Goal: Task Accomplishment & Management: Use online tool/utility

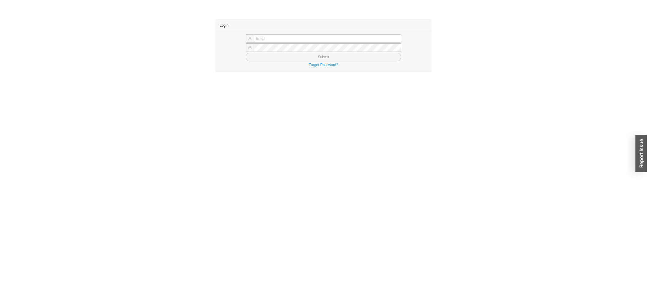
type input "[PERSON_NAME][EMAIL_ADDRESS][DOMAIN_NAME]"
click at [273, 54] on button "Submit" at bounding box center [324, 57] width 156 height 8
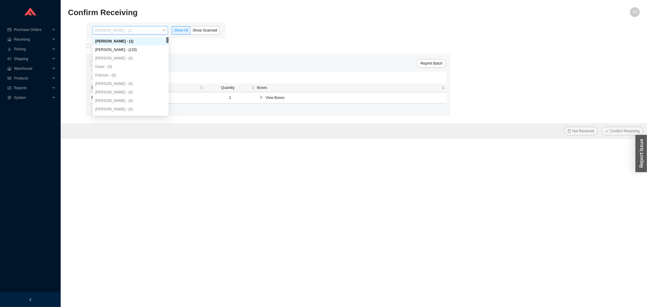
click at [147, 29] on span "Yossi Siff - (1)" at bounding box center [130, 30] width 71 height 8
click at [137, 47] on div "Angel Negron - (133)" at bounding box center [130, 49] width 71 height 5
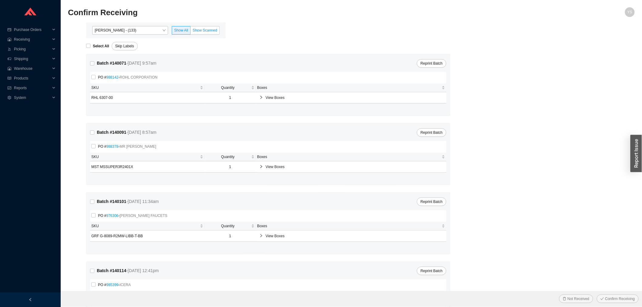
click at [212, 28] on span "Show Scanned" at bounding box center [205, 30] width 25 height 4
click at [190, 32] on input "Show Scanned" at bounding box center [190, 32] width 0 height 0
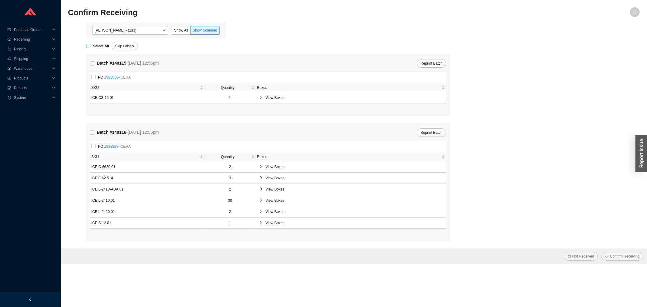
click at [97, 44] on strong "Select All" at bounding box center [101, 46] width 16 height 4
click at [90, 44] on input "Select All" at bounding box center [88, 46] width 4 height 4
checkbox input "true"
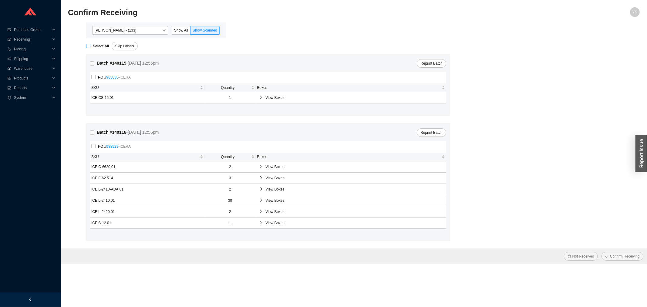
checkbox input "true"
click at [619, 260] on button "Confirm Receiving" at bounding box center [622, 256] width 42 height 8
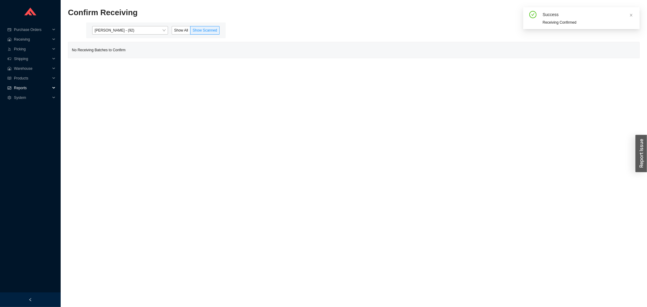
click at [10, 86] on icon "fund" at bounding box center [10, 88] width 4 height 4
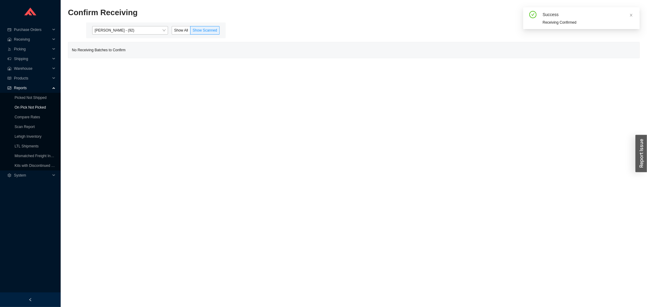
click at [22, 105] on link "On Pick Not Picked" at bounding box center [30, 107] width 31 height 4
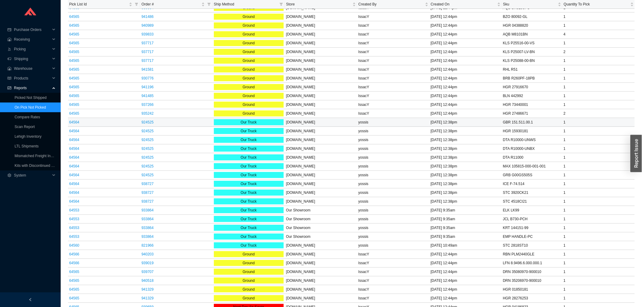
scroll to position [1280, 0]
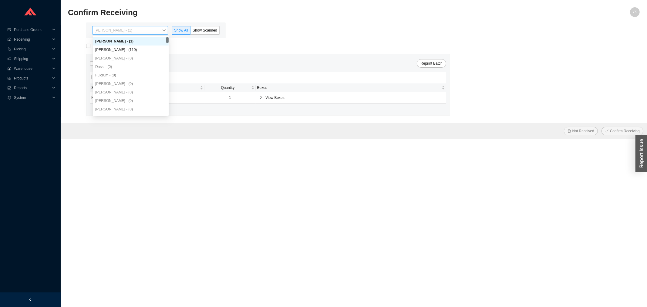
click at [117, 29] on span "Yossi Siff - (1)" at bounding box center [130, 30] width 71 height 8
click at [117, 48] on div "Angel Negron - (110)" at bounding box center [130, 49] width 71 height 5
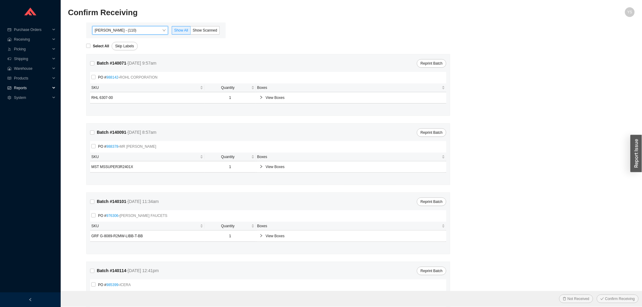
click at [21, 86] on span "Reports" at bounding box center [32, 88] width 36 height 10
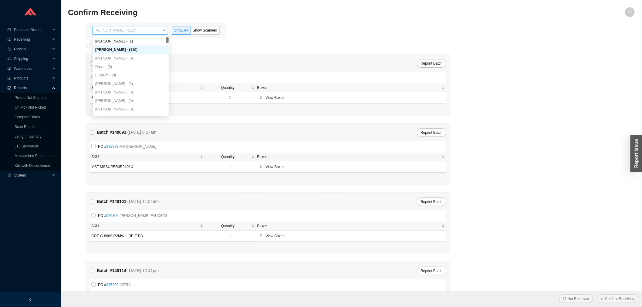
click at [119, 33] on span "Angel Negron - (110)" at bounding box center [130, 30] width 71 height 8
click at [35, 105] on link "On Pick Not Picked" at bounding box center [30, 107] width 31 height 4
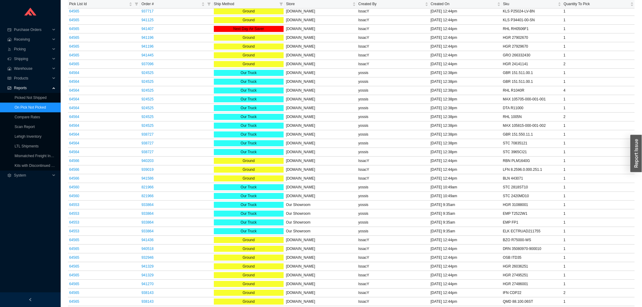
scroll to position [539, 0]
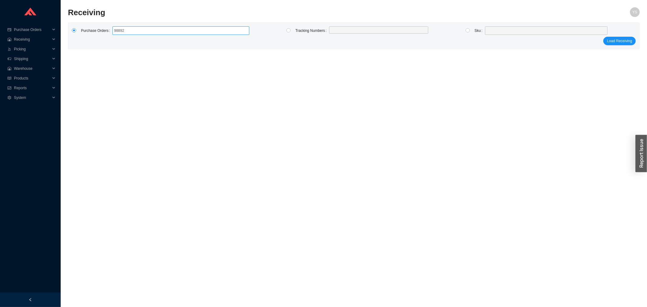
type input "988929"
click at [603, 37] on button "Load Receiving" at bounding box center [619, 41] width 32 height 8
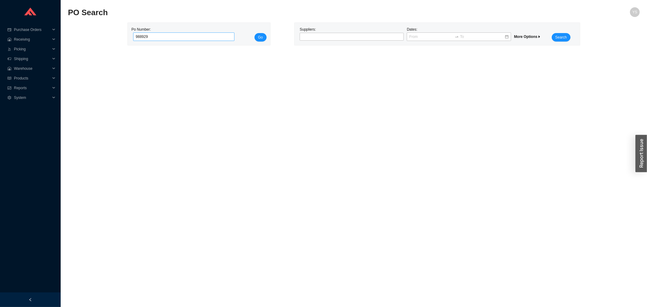
type input "988929"
click button "Go" at bounding box center [260, 37] width 12 height 8
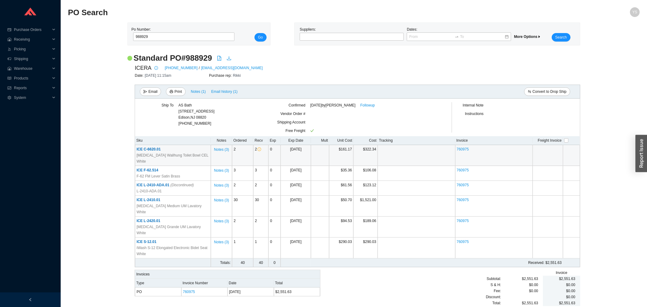
click at [160, 153] on span "Muse Wallhung Toilet Bowl CEL White" at bounding box center [172, 158] width 73 height 12
click at [157, 149] on span "ICE C-6620.01" at bounding box center [148, 149] width 24 height 4
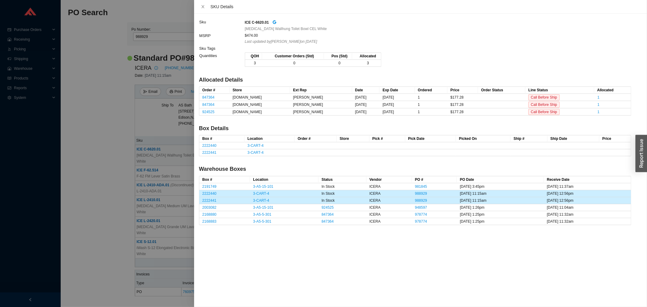
click at [102, 143] on div at bounding box center [323, 153] width 647 height 307
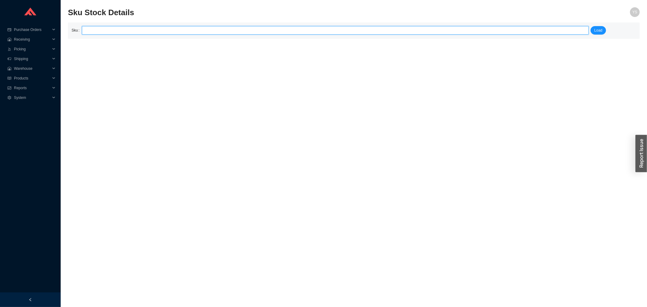
click at [200, 32] on input "search" at bounding box center [335, 30] width 502 height 8
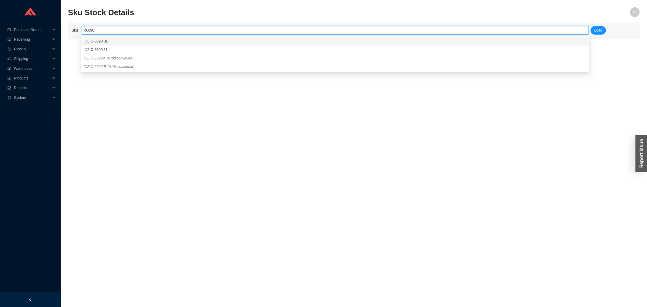
type input "ICE C-6690.01"
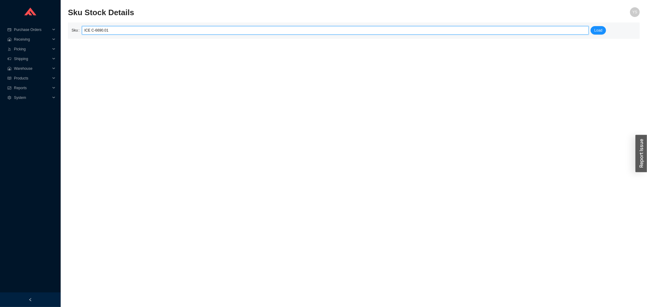
click button "Load" at bounding box center [597, 30] width 15 height 8
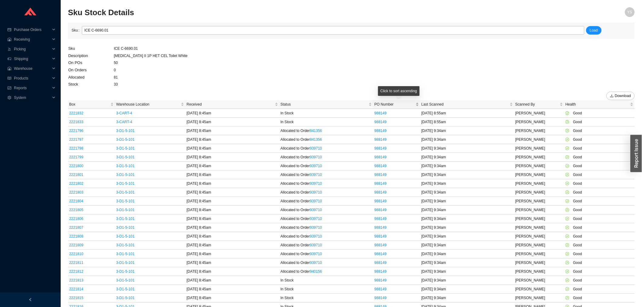
click at [389, 104] on span "PO Number" at bounding box center [394, 104] width 40 height 6
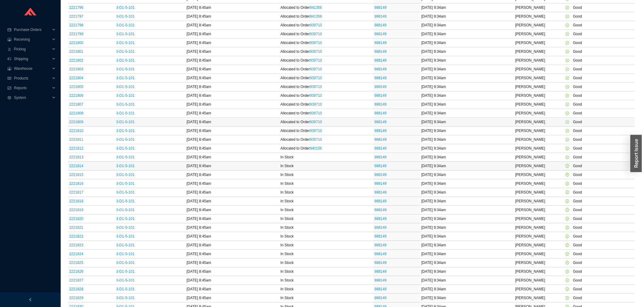
scroll to position [674, 0]
click at [318, 118] on link "939710" at bounding box center [316, 116] width 12 height 4
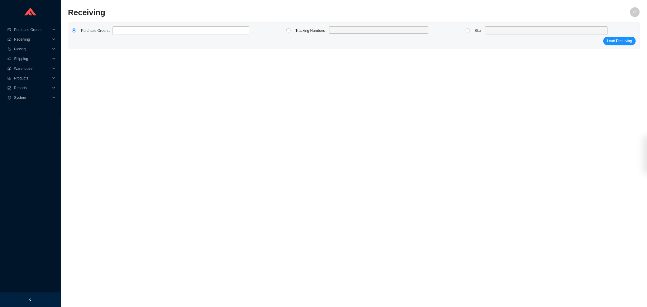
type input "988239"
click button "Load Receiving" at bounding box center [619, 41] width 32 height 8
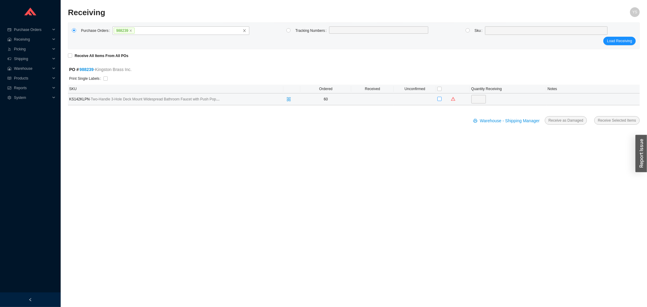
click at [437, 98] on input "checkbox" at bounding box center [439, 99] width 4 height 4
checkbox input "true"
type input "60"
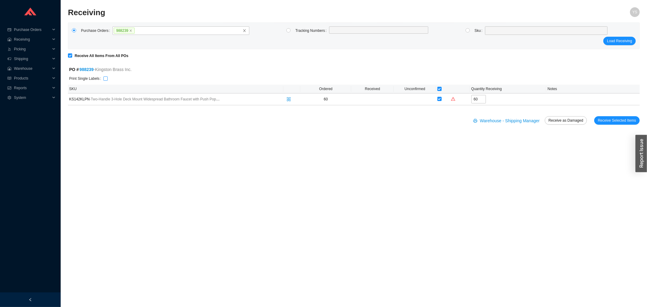
click at [103, 78] on input "checkbox" at bounding box center [105, 78] width 4 height 4
checkbox input "true"
click at [626, 119] on span "Receive Selected Items" at bounding box center [617, 120] width 38 height 6
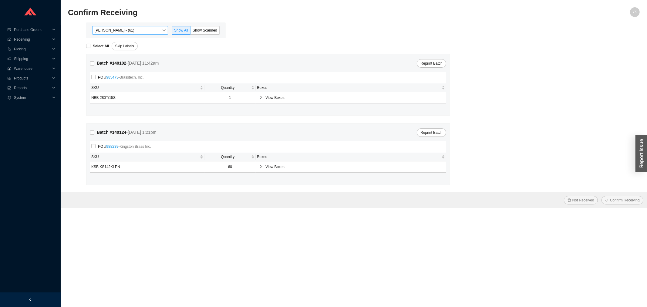
click at [125, 30] on span "[PERSON_NAME] - (61)" at bounding box center [130, 30] width 71 height 8
click at [202, 29] on span "Show Scanned" at bounding box center [205, 30] width 25 height 4
click at [190, 32] on input "Show Scanned" at bounding box center [190, 32] width 0 height 0
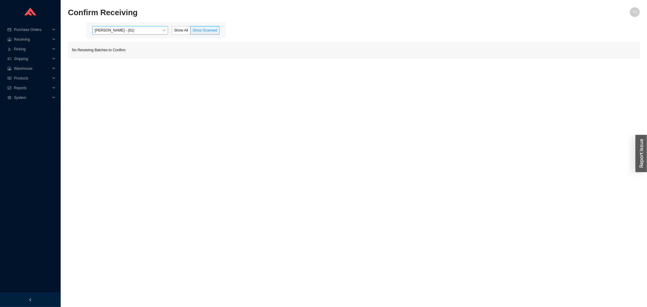
click at [143, 33] on span "[PERSON_NAME] - (61)" at bounding box center [130, 30] width 71 height 8
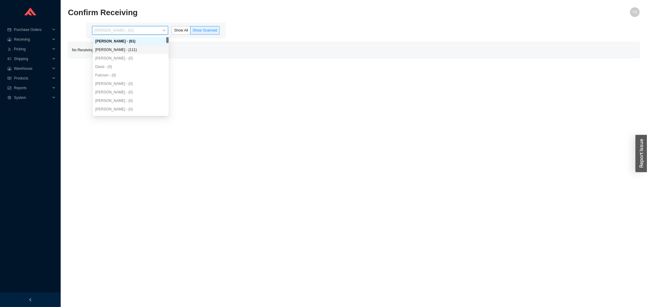
click at [132, 48] on div "[PERSON_NAME] - (111)" at bounding box center [130, 49] width 71 height 5
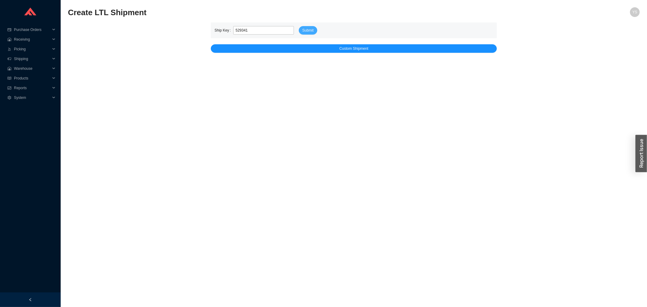
type input "529341"
click at [310, 28] on span "Submit" at bounding box center [307, 30] width 11 height 6
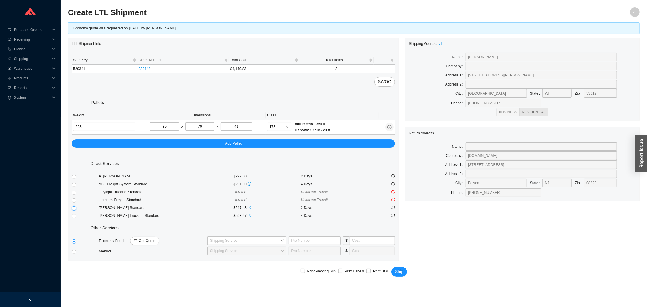
click at [73, 208] on input "radio" at bounding box center [74, 208] width 4 height 4
radio input "true"
checkbox input "true"
click at [397, 270] on span "Ship" at bounding box center [399, 271] width 8 height 7
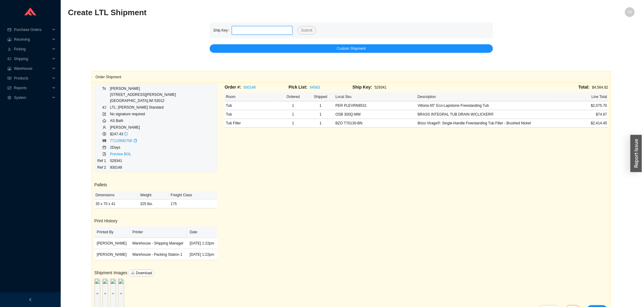
drag, startPoint x: 247, startPoint y: 31, endPoint x: 268, endPoint y: 30, distance: 21.2
click at [247, 31] on input "tel" at bounding box center [262, 30] width 61 height 8
paste input "529330"
type input "529330"
drag, startPoint x: 320, startPoint y: 29, endPoint x: 315, endPoint y: 29, distance: 4.9
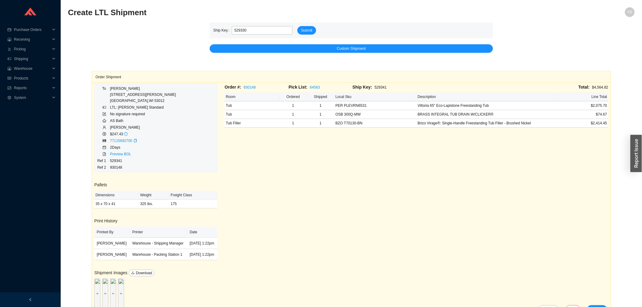
click at [319, 29] on form "Ship Key 529330 Submit" at bounding box center [351, 30] width 276 height 8
click at [311, 30] on button "Submit" at bounding box center [306, 30] width 18 height 8
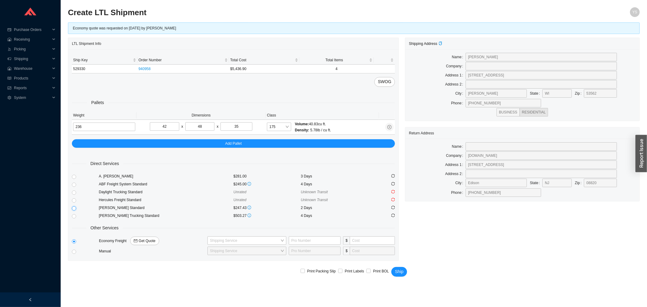
click at [73, 207] on input "radio" at bounding box center [74, 208] width 4 height 4
radio input "true"
checkbox input "true"
click at [399, 271] on span "Ship" at bounding box center [399, 271] width 8 height 7
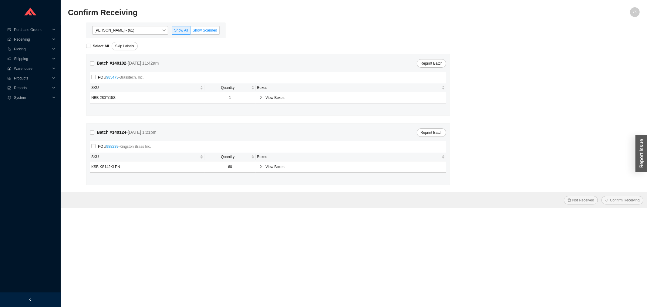
click at [207, 29] on span "Show Scanned" at bounding box center [205, 30] width 25 height 4
click at [190, 32] on input "Show Scanned" at bounding box center [190, 32] width 0 height 0
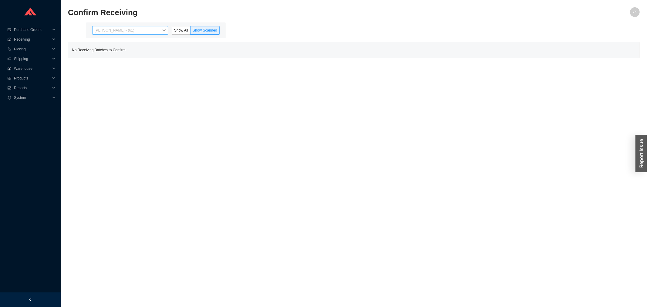
click at [146, 32] on span "[PERSON_NAME] - (61)" at bounding box center [130, 30] width 71 height 8
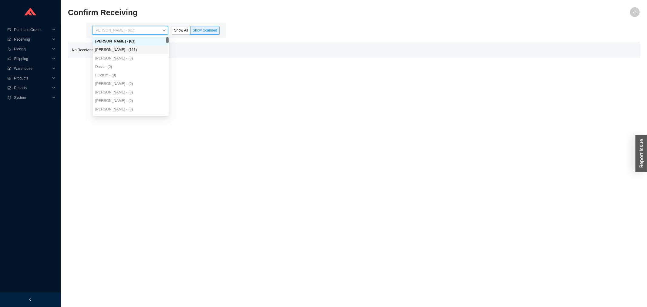
click at [141, 48] on div "[PERSON_NAME] - (111)" at bounding box center [130, 49] width 71 height 5
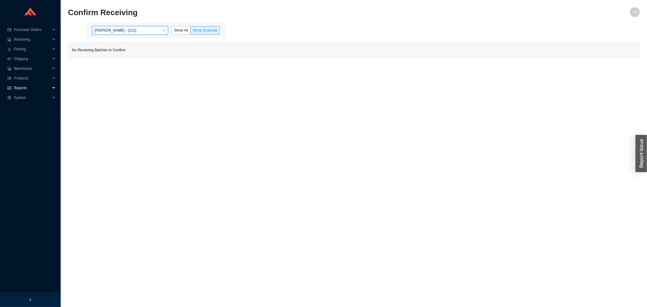
click at [18, 86] on span "Reports" at bounding box center [32, 88] width 36 height 10
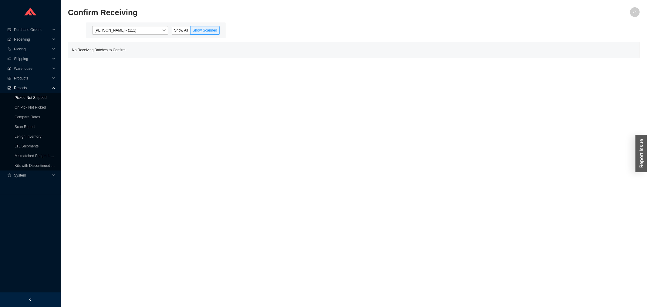
click at [17, 100] on link "Picked Not Shipped" at bounding box center [31, 98] width 32 height 4
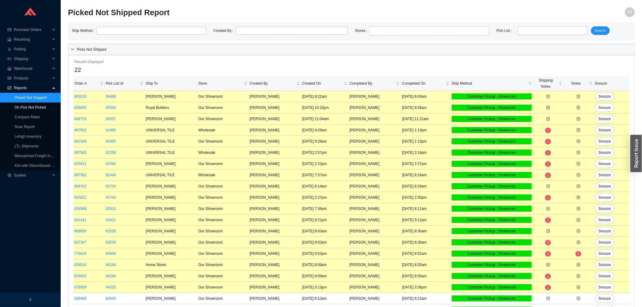
click at [18, 109] on link "On Pick Not Picked" at bounding box center [30, 107] width 31 height 4
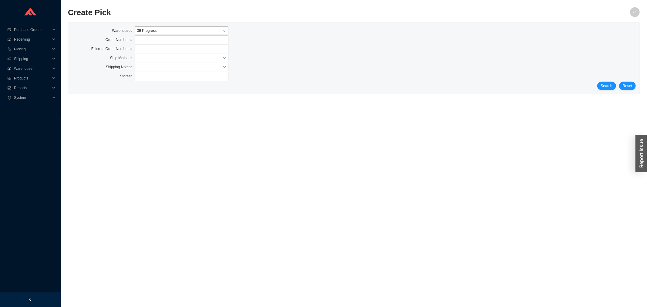
click at [597, 83] on div "Search Reset" at bounding box center [354, 86] width 564 height 8
click at [605, 86] on span "Search" at bounding box center [607, 86] width 12 height 6
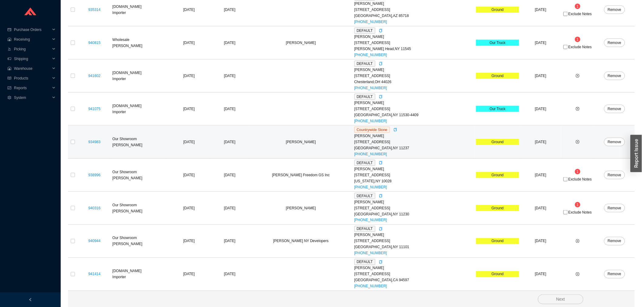
scroll to position [262, 0]
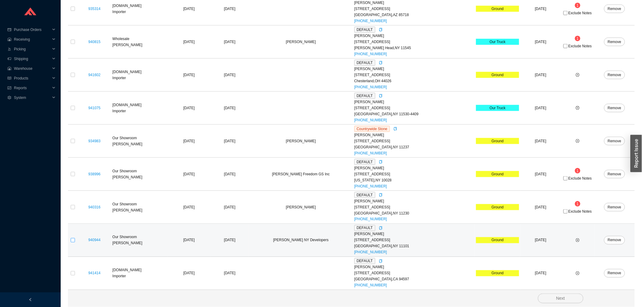
click at [74, 240] on input "checkbox" at bounding box center [73, 240] width 4 height 4
checkbox input "true"
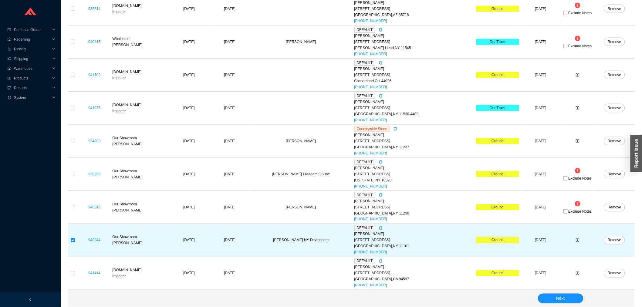
click at [65, 138] on section "Create Pick YS Warehouse 39 Progress Order Numbers Fulcrum Order Numbers Ship M…" at bounding box center [351, 23] width 581 height 568
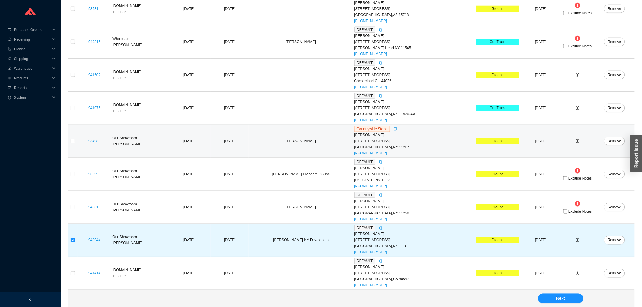
click at [70, 139] on td at bounding box center [73, 141] width 10 height 33
click at [72, 139] on input "checkbox" at bounding box center [73, 141] width 4 height 4
checkbox input "true"
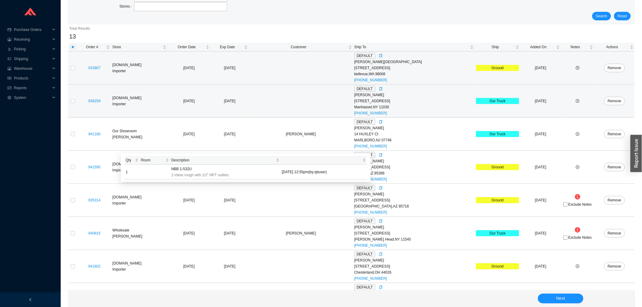
scroll to position [60, 0]
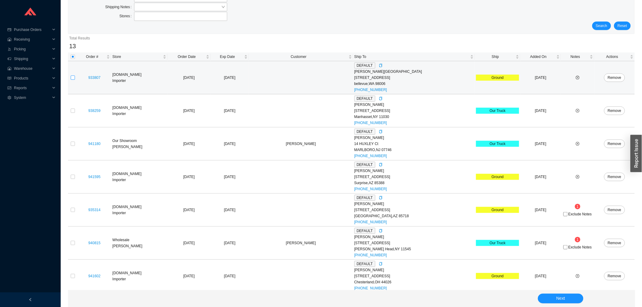
click at [74, 77] on input "checkbox" at bounding box center [73, 78] width 4 height 4
checkbox input "true"
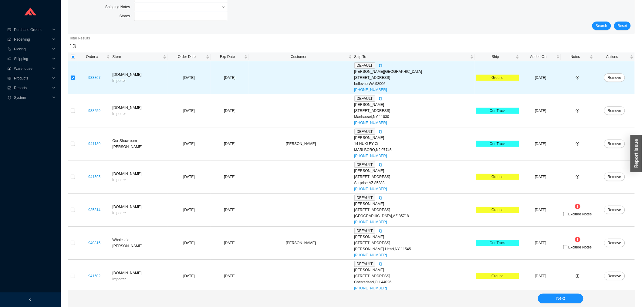
click at [549, 291] on div "Next" at bounding box center [351, 298] width 567 height 17
click at [551, 292] on div "Next" at bounding box center [351, 298] width 567 height 17
click at [559, 291] on div "Next" at bounding box center [351, 298] width 567 height 17
click at [559, 300] on span "Next" at bounding box center [560, 298] width 9 height 7
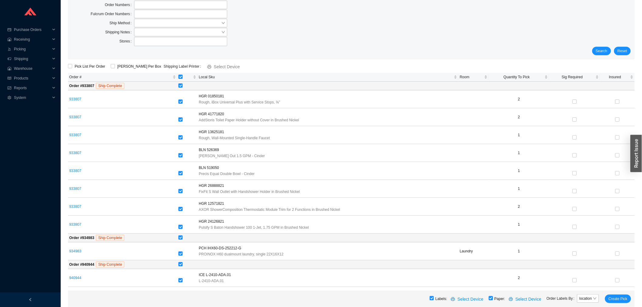
scroll to position [35, 0]
click at [180, 83] on input "checkbox" at bounding box center [180, 85] width 4 height 4
checkbox input "false"
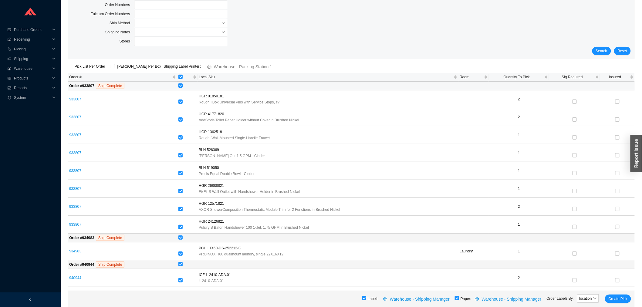
checkbox input "false"
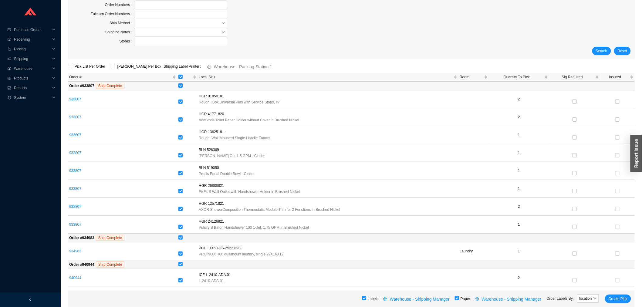
checkbox input "false"
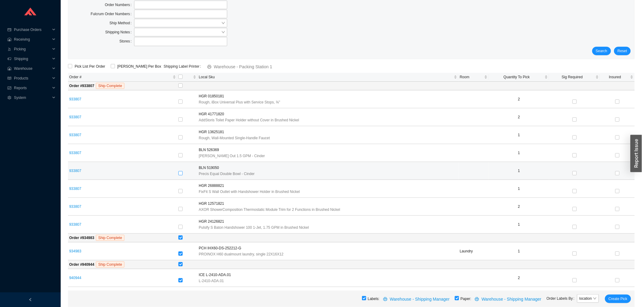
click at [181, 171] on input "checkbox" at bounding box center [180, 173] width 4 height 4
checkbox input "true"
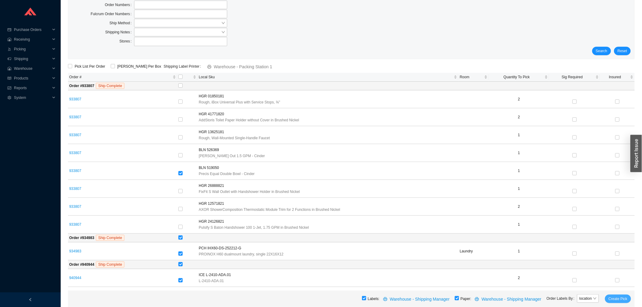
click at [616, 299] on span "Create Pick" at bounding box center [617, 299] width 19 height 6
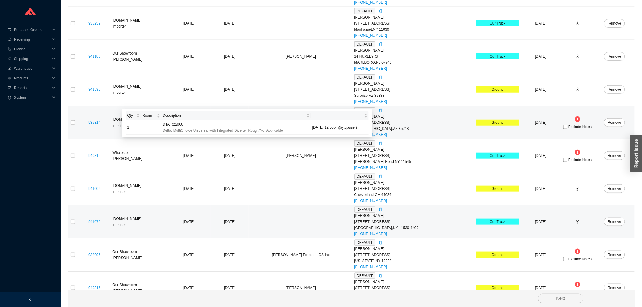
scroll to position [196, 0]
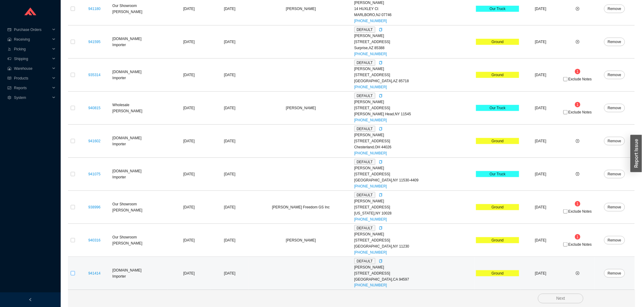
click at [74, 273] on input "checkbox" at bounding box center [73, 273] width 4 height 4
checkbox input "true"
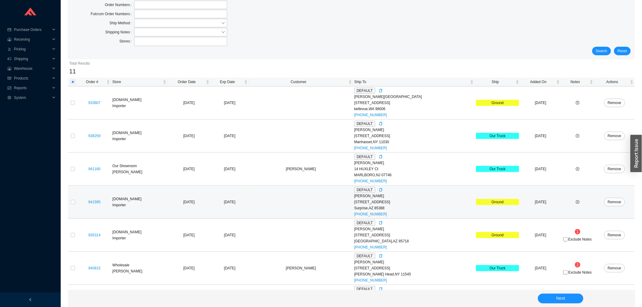
scroll to position [0, 0]
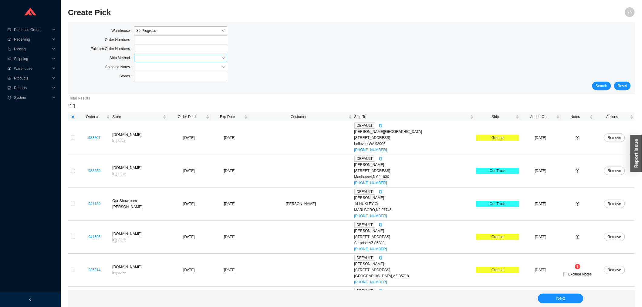
click at [161, 55] on input "search" at bounding box center [178, 58] width 85 height 8
drag, startPoint x: 157, startPoint y: 104, endPoint x: 167, endPoint y: 102, distance: 10.2
click at [158, 104] on div "UPS" at bounding box center [180, 102] width 88 height 5
click at [600, 87] on span "Search" at bounding box center [602, 86] width 12 height 6
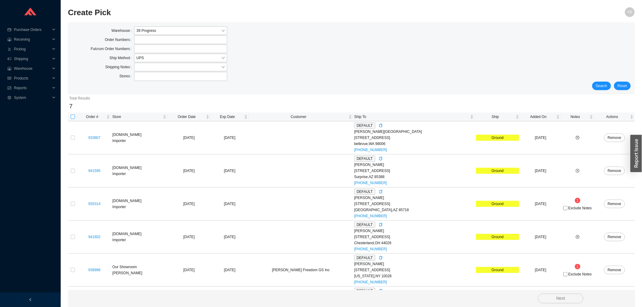
click at [72, 117] on input "checkbox" at bounding box center [73, 117] width 4 height 4
checkbox input "true"
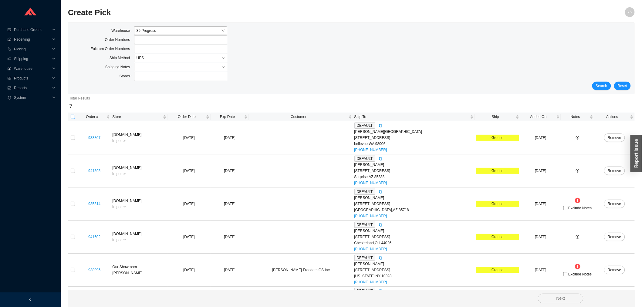
checkbox input "true"
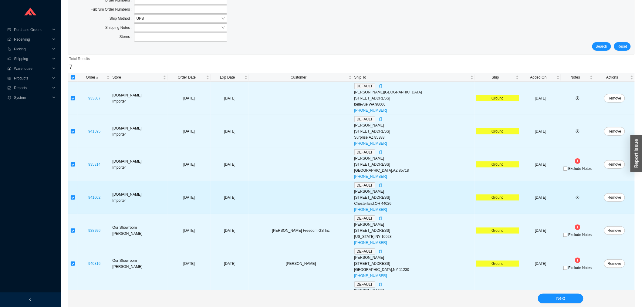
scroll to position [64, 0]
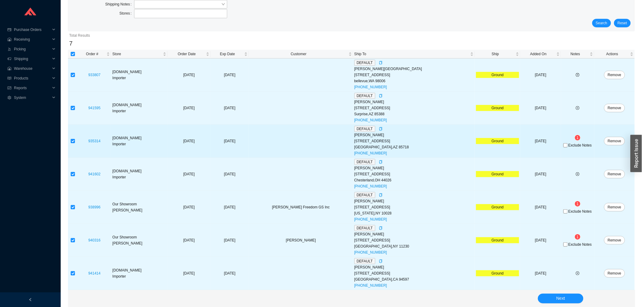
click at [568, 142] on div "Exclude Notes" at bounding box center [577, 145] width 31 height 6
click at [568, 143] on span "Exclude Notes" at bounding box center [579, 145] width 23 height 4
click at [564, 143] on input "Exclude Notes" at bounding box center [565, 145] width 4 height 4
checkbox input "true"
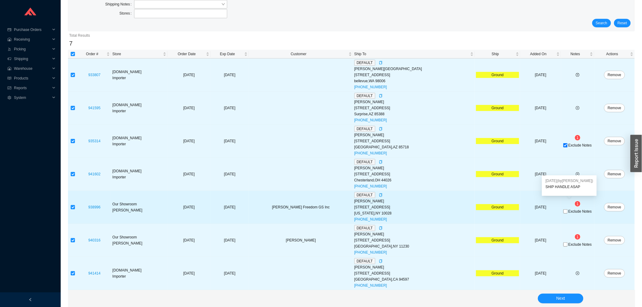
click at [568, 211] on span "Exclude Notes" at bounding box center [579, 212] width 23 height 4
click at [566, 211] on input "Exclude Notes" at bounding box center [565, 211] width 4 height 4
checkbox input "true"
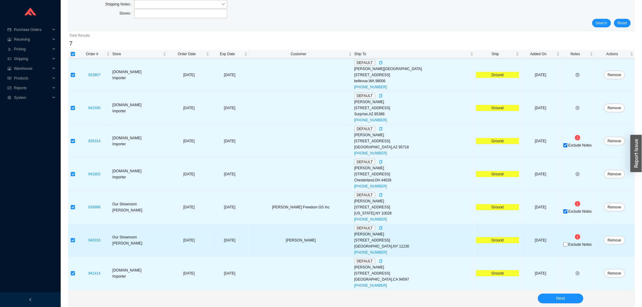
click at [569, 244] on span "Exclude Notes" at bounding box center [579, 245] width 23 height 4
click at [567, 244] on input "Exclude Notes" at bounding box center [565, 244] width 4 height 4
checkbox input "true"
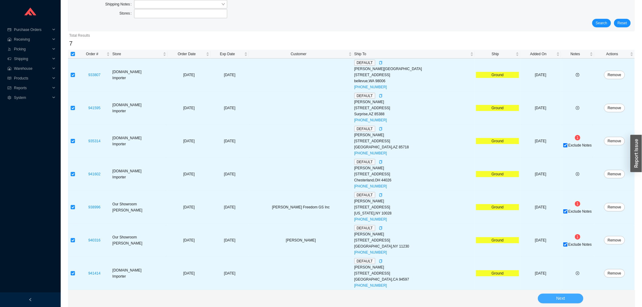
click at [560, 299] on span "Next" at bounding box center [560, 298] width 9 height 7
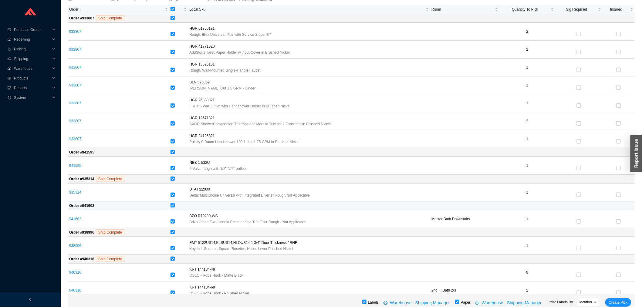
scroll to position [157, 0]
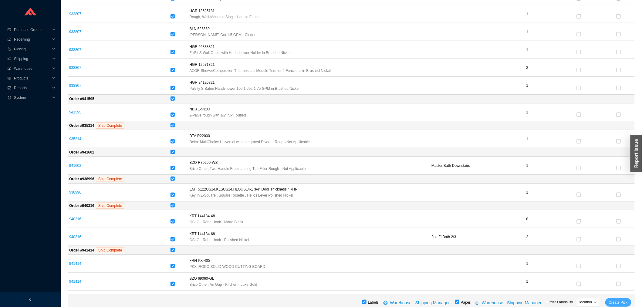
click at [616, 303] on span "Create Pick" at bounding box center [618, 302] width 19 height 6
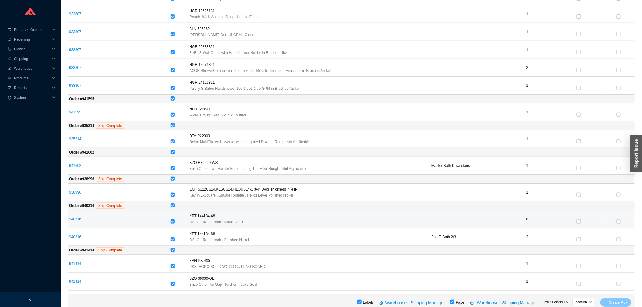
scroll to position [0, 0]
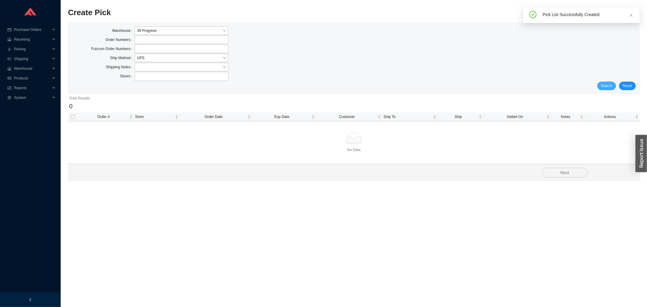
click at [607, 87] on span "Search" at bounding box center [607, 86] width 12 height 6
click at [22, 89] on span "Reports" at bounding box center [32, 88] width 36 height 10
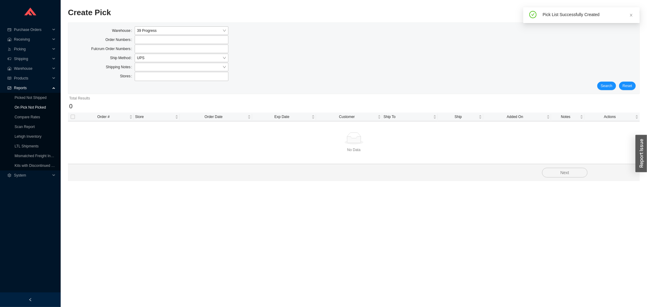
click at [21, 105] on link "On Pick Not Picked" at bounding box center [30, 107] width 31 height 4
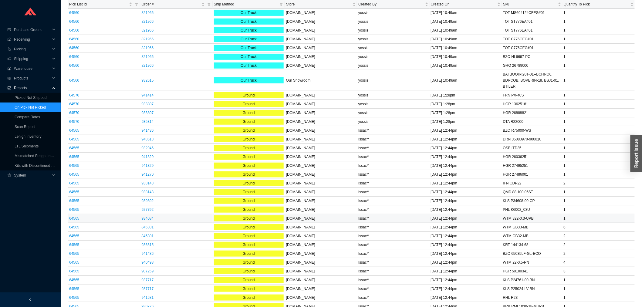
scroll to position [1247, 0]
